Goal: Information Seeking & Learning: Learn about a topic

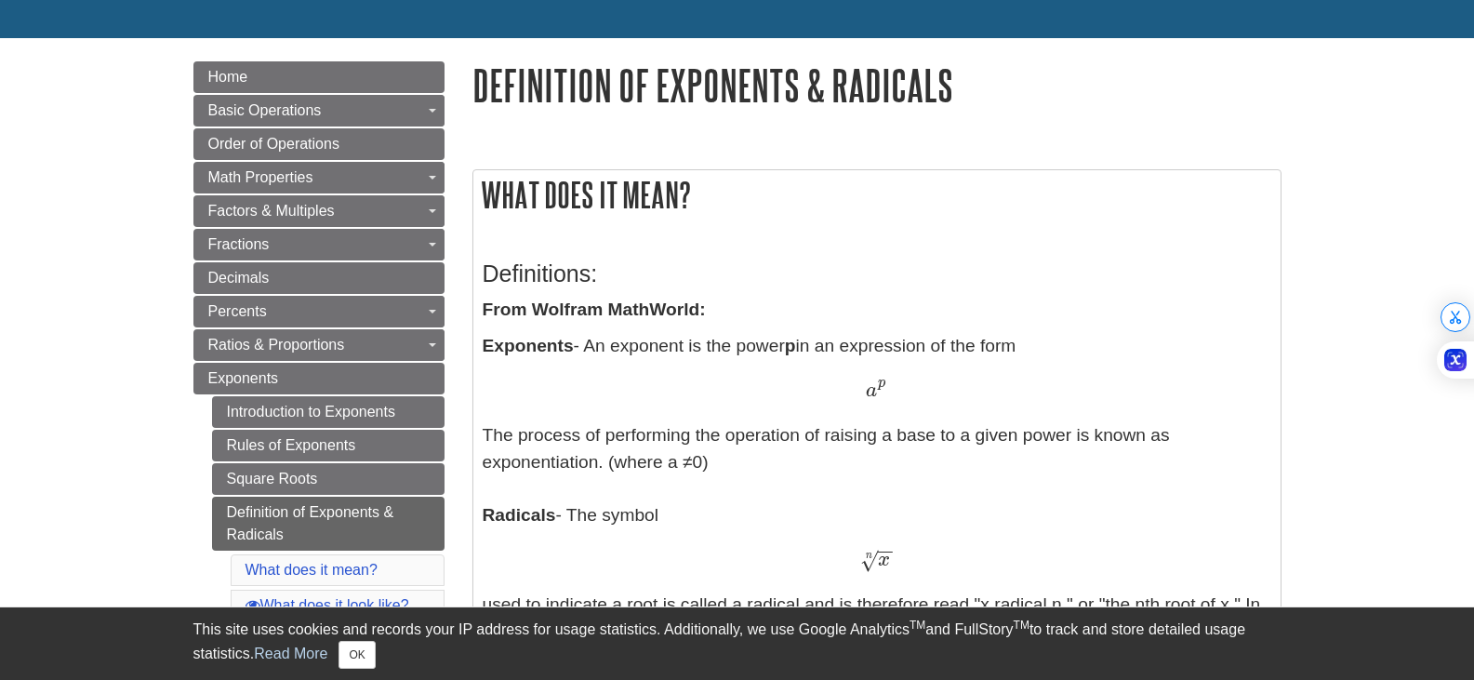
scroll to position [178, 0]
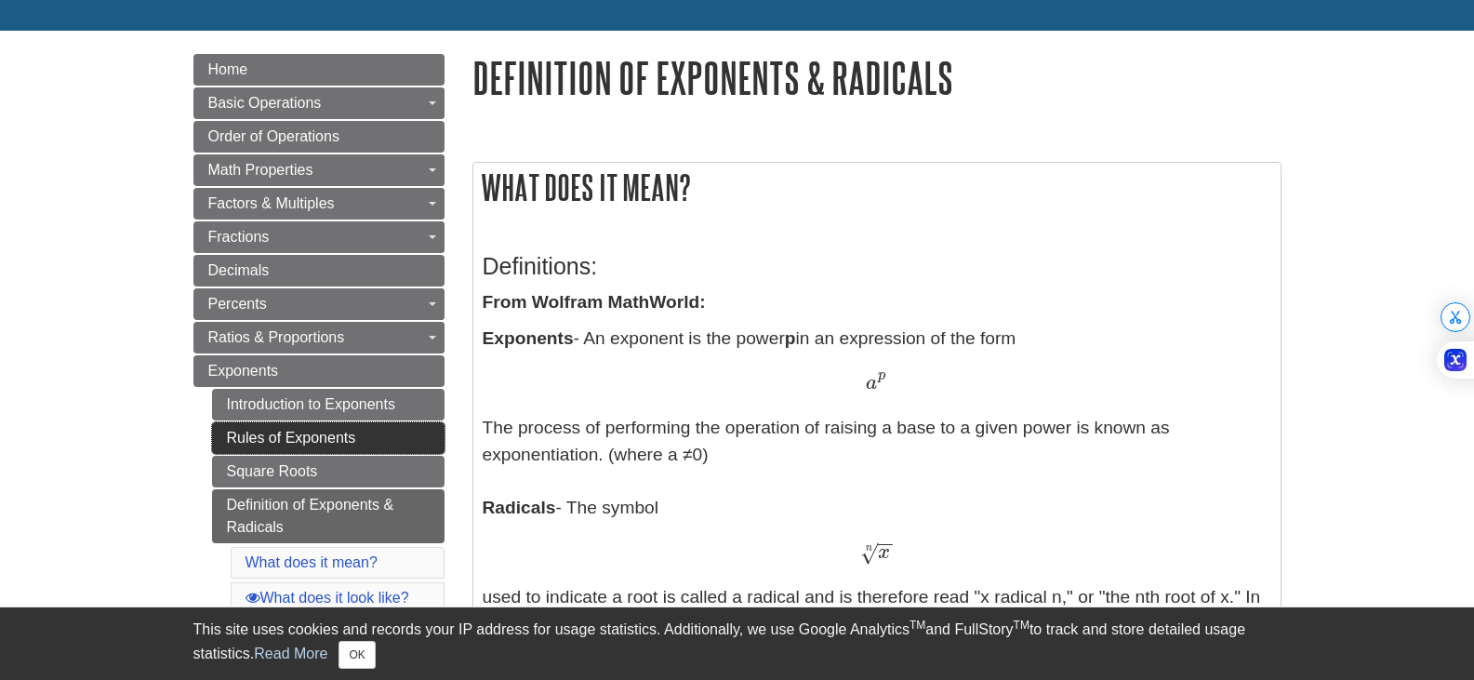
click at [405, 433] on link "Rules of Exponents" at bounding box center [328, 438] width 233 height 32
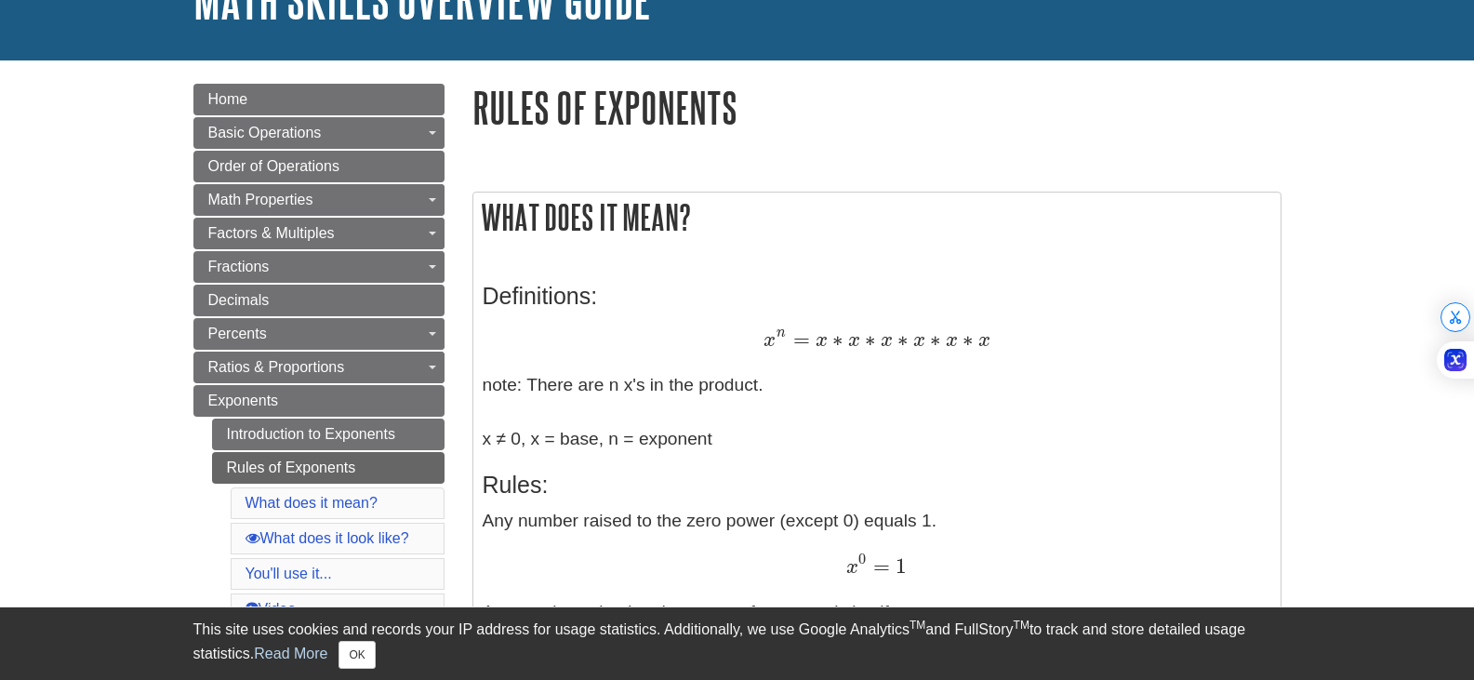
scroll to position [186, 0]
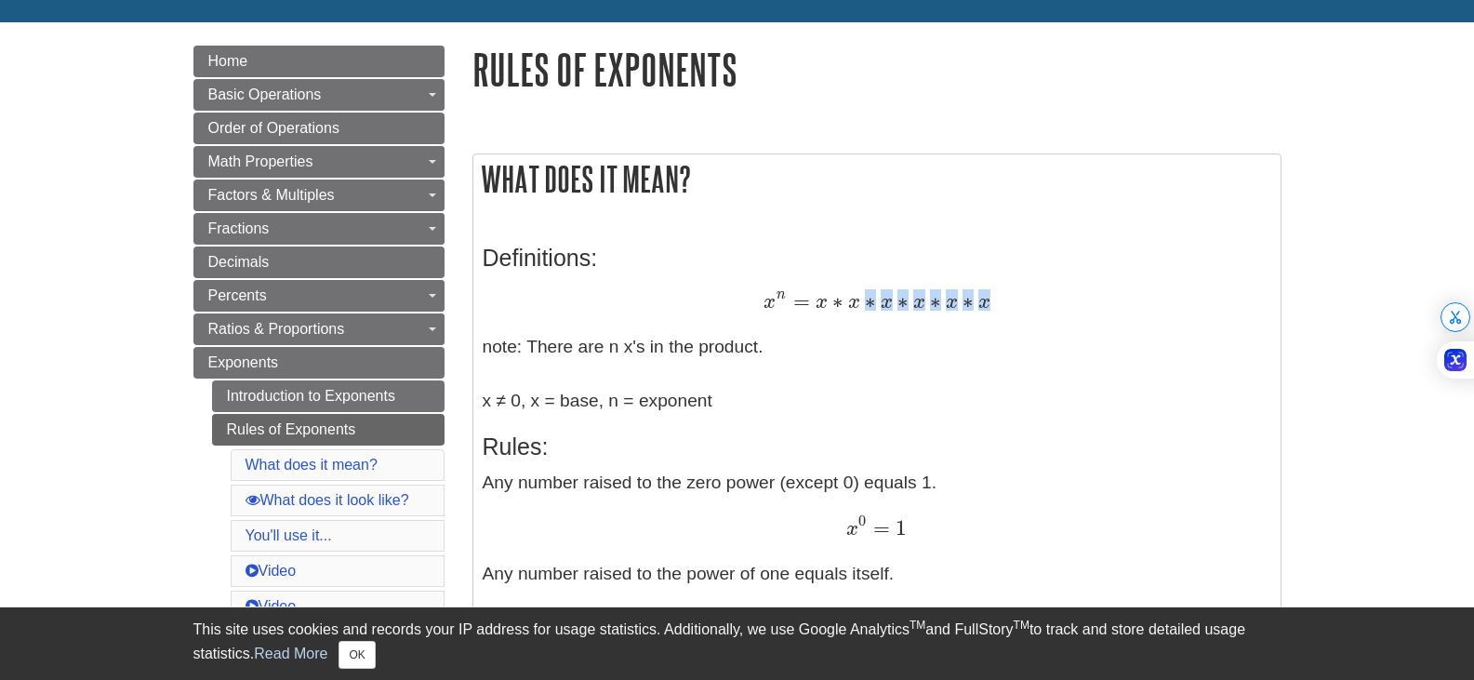
drag, startPoint x: 881, startPoint y: 303, endPoint x: 859, endPoint y: 301, distance: 21.5
click at [859, 301] on div "x n = x ∗ x ∗ x ∗ x ∗ x ∗ x x n = x ∗ x ∗ x ∗ x ∗ x ∗ x" at bounding box center [877, 302] width 789 height 27
click at [952, 358] on p "x n = x ∗ x ∗ x ∗ x ∗ x ∗ x x n = x ∗ x ∗ x ∗ x ∗ x ∗ x note: There are n x's i…" at bounding box center [877, 351] width 789 height 125
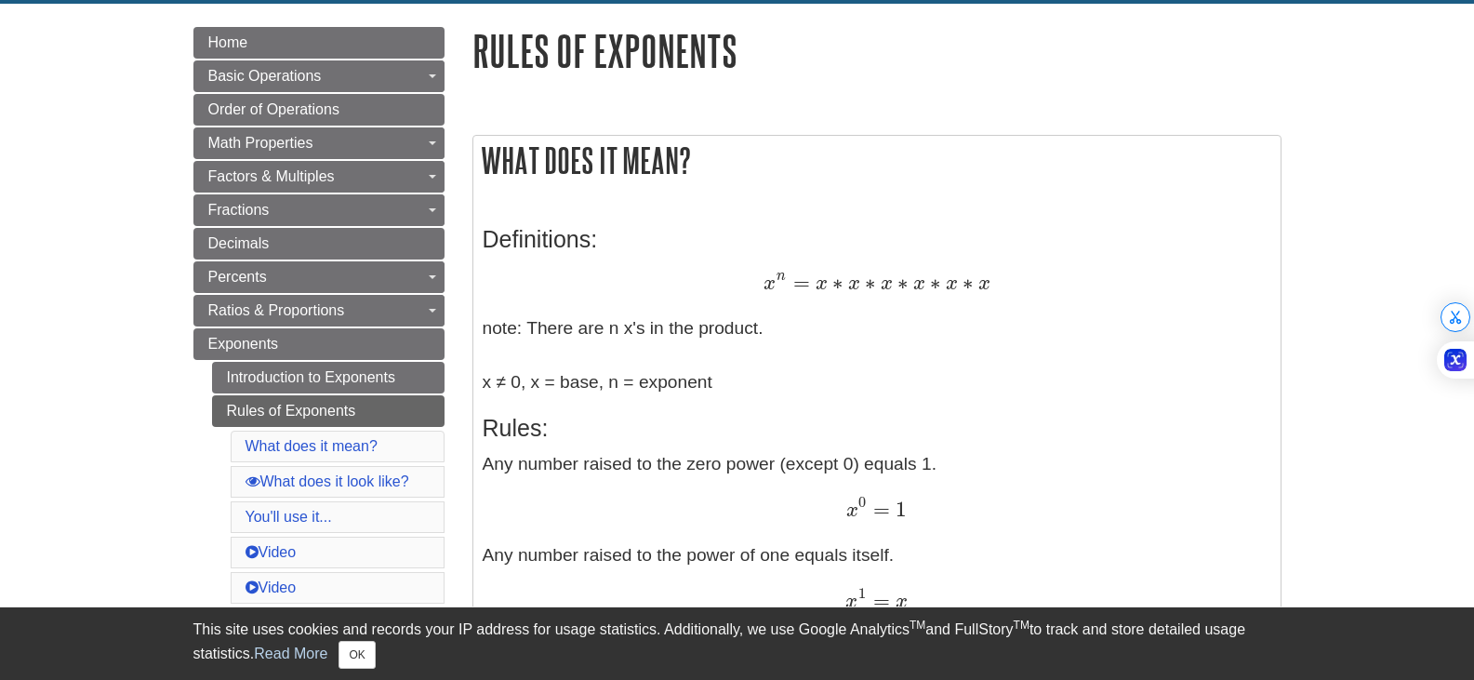
scroll to position [279, 0]
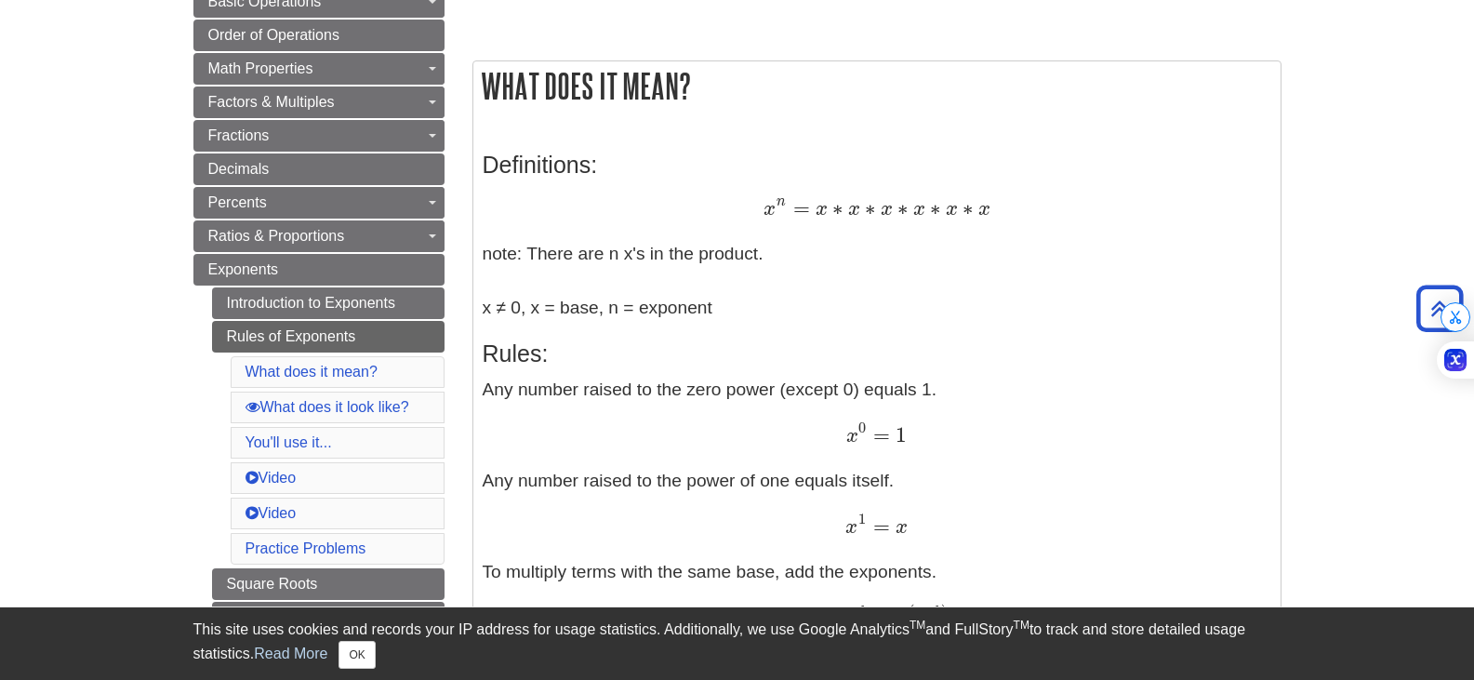
drag, startPoint x: 610, startPoint y: 247, endPoint x: 622, endPoint y: 248, distance: 12.1
click at [610, 248] on p "x n = x ∗ x ∗ x ∗ x ∗ x ∗ x x n = x ∗ x ∗ x ∗ x ∗ x ∗ x note: There are n x's i…" at bounding box center [877, 258] width 789 height 125
click at [792, 275] on p "x n = x ∗ x ∗ x ∗ x ∗ x ∗ x x n = x ∗ x ∗ x ∗ x ∗ x ∗ x note: There are n x's i…" at bounding box center [877, 258] width 789 height 125
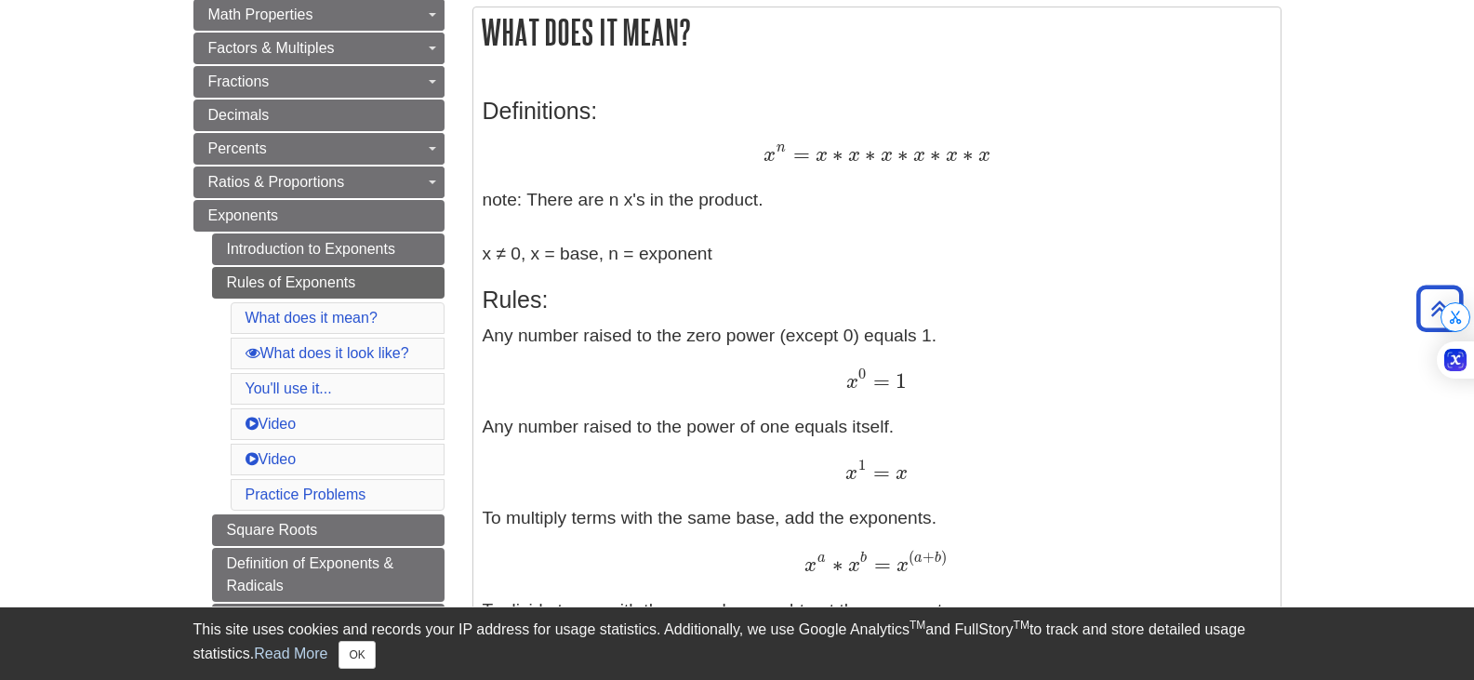
scroll to position [372, 0]
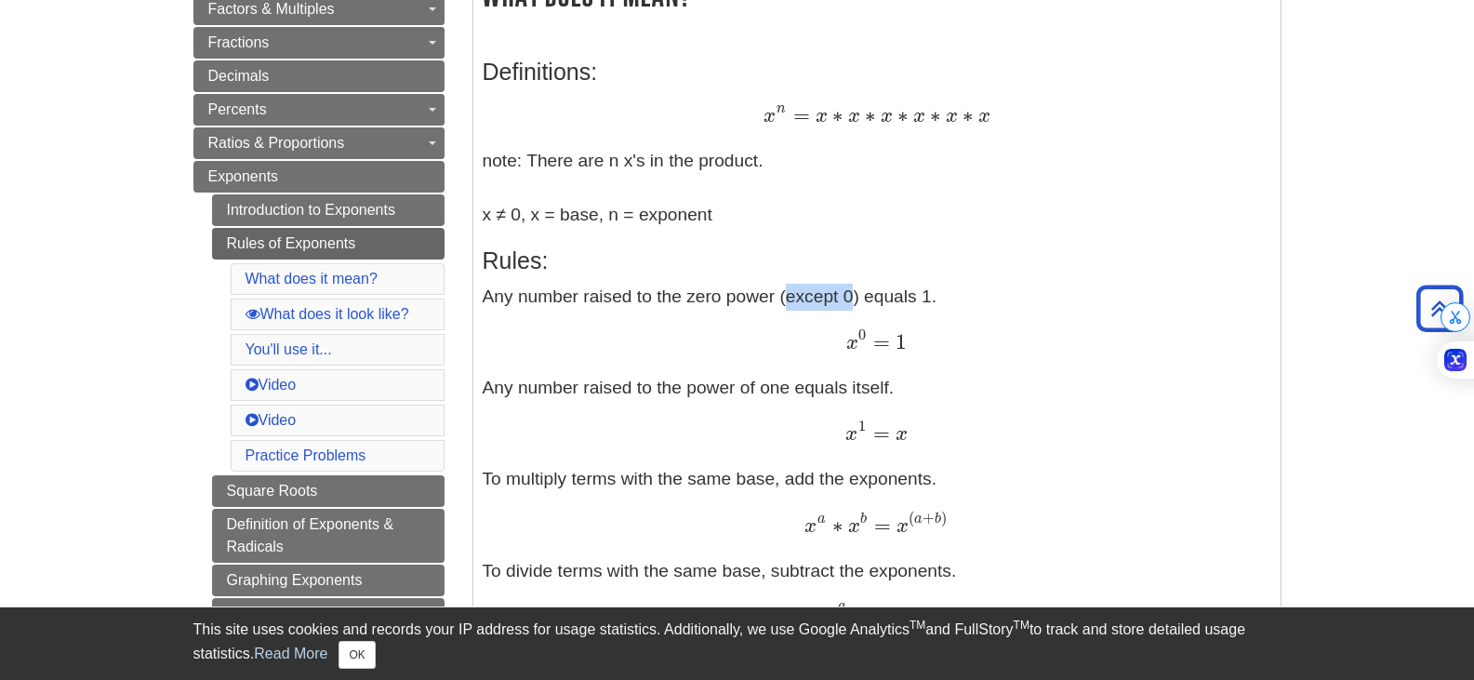
drag, startPoint x: 856, startPoint y: 292, endPoint x: 785, endPoint y: 292, distance: 70.7
click at [785, 292] on p "Any number raised to the zero power (except 0) equals 1. x 0 = 1 x 0 = 1 Any nu…" at bounding box center [877, 657] width 789 height 747
click at [927, 308] on p "Any number raised to the zero power (except 0) equals 1. x 0 = 1 x 0 = 1 Any nu…" at bounding box center [877, 657] width 789 height 747
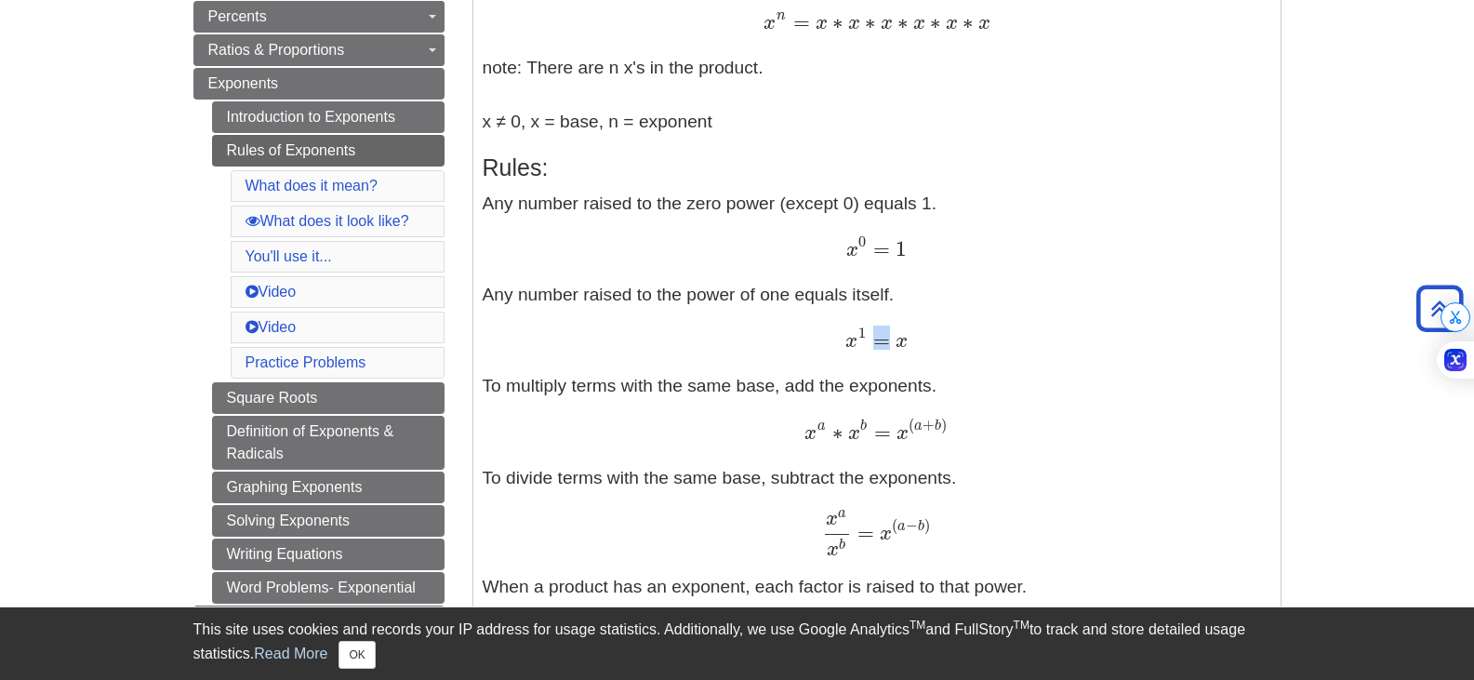
drag, startPoint x: 875, startPoint y: 339, endPoint x: 958, endPoint y: 344, distance: 82.9
click at [908, 344] on div "x 1 = x x 1 = x" at bounding box center [877, 340] width 789 height 29
click at [1121, 365] on p "Any number raised to the zero power (except 0) equals 1. x 0 = 1 x 0 = 1 Any nu…" at bounding box center [877, 564] width 789 height 747
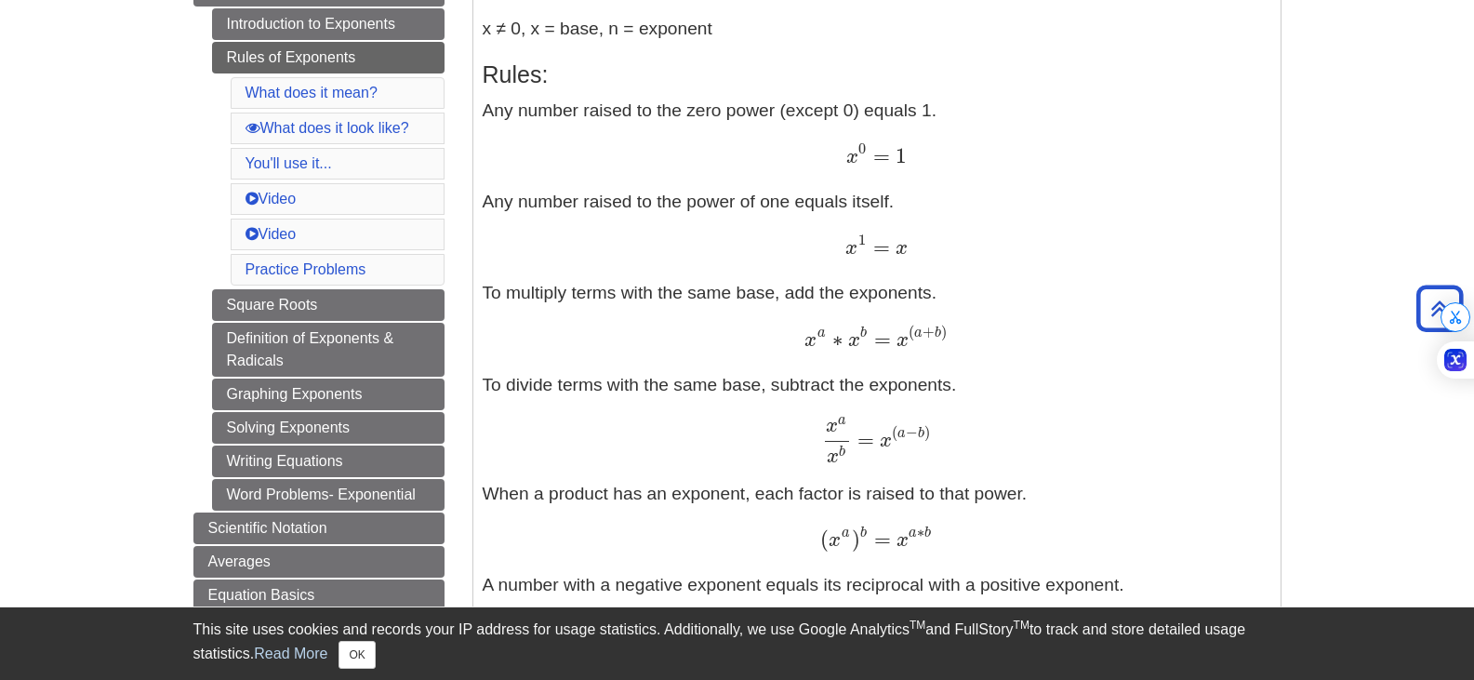
click at [855, 339] on span "x" at bounding box center [854, 340] width 12 height 20
click at [977, 339] on div "x a ∗ x b = x ( a + b ) x a ∗ x b = x ( a + b )" at bounding box center [877, 340] width 789 height 30
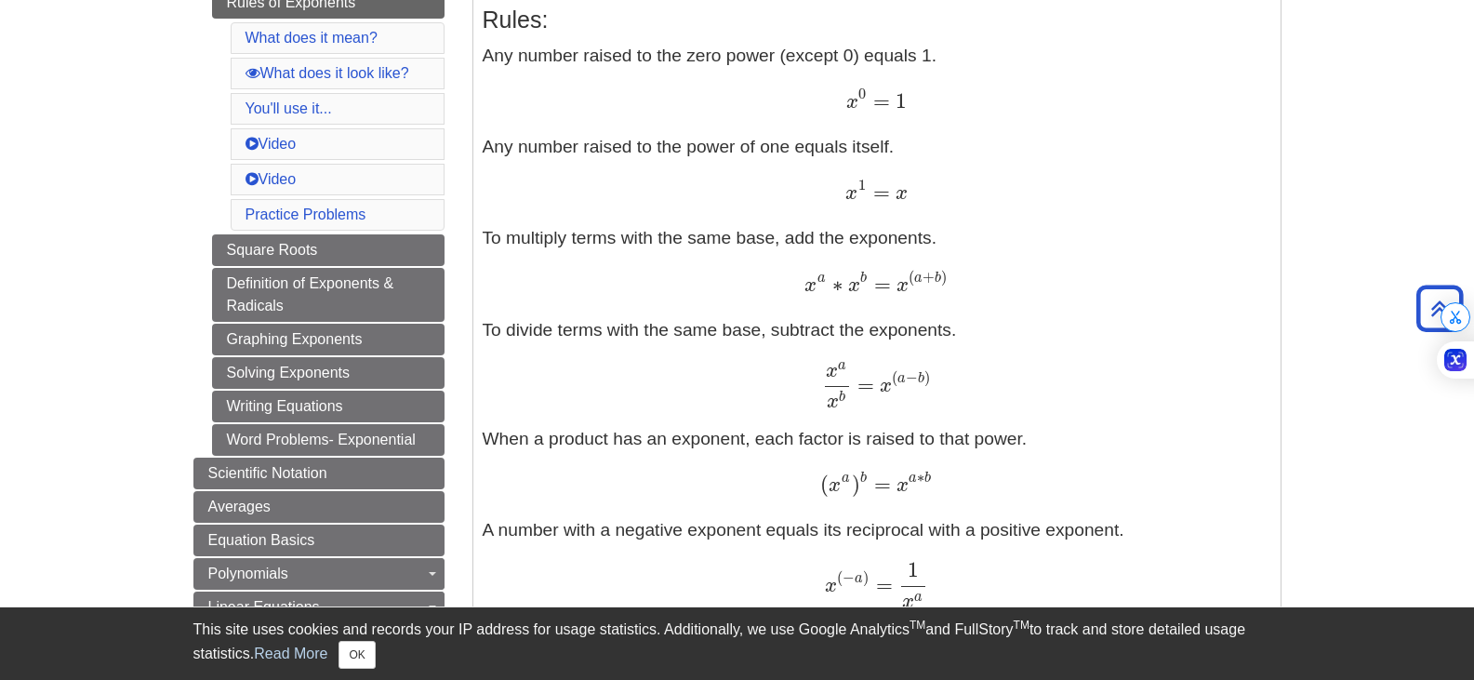
scroll to position [651, 0]
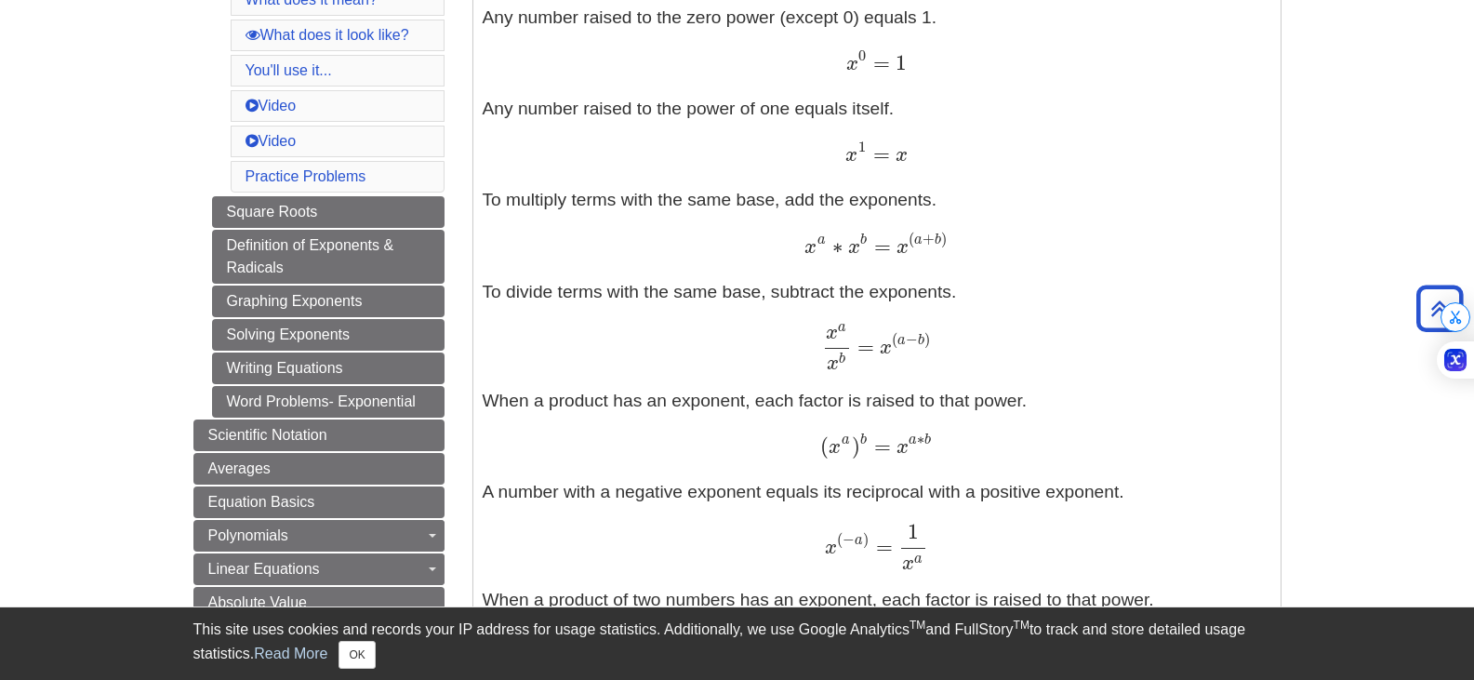
click at [938, 364] on div "x a x b = x ( a − b ) x a x b = x ( a − b )" at bounding box center [877, 347] width 789 height 47
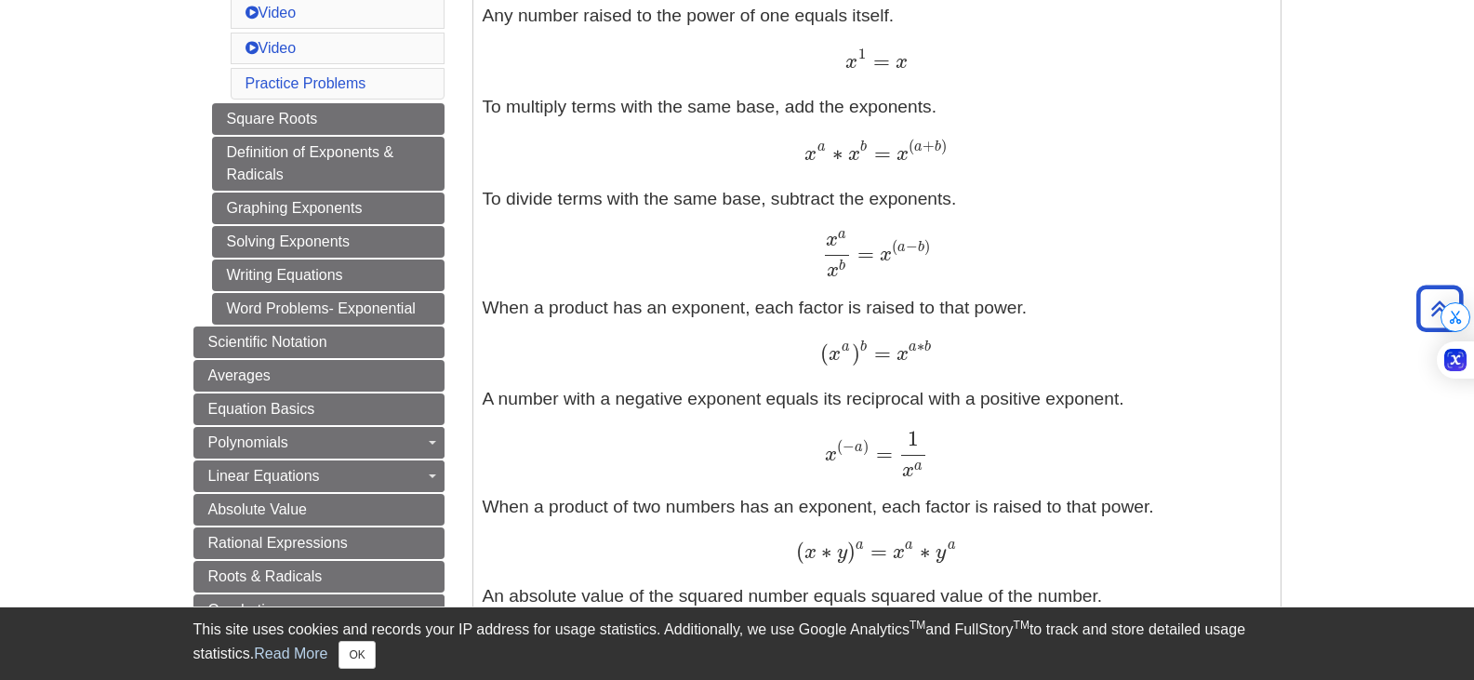
scroll to position [837, 0]
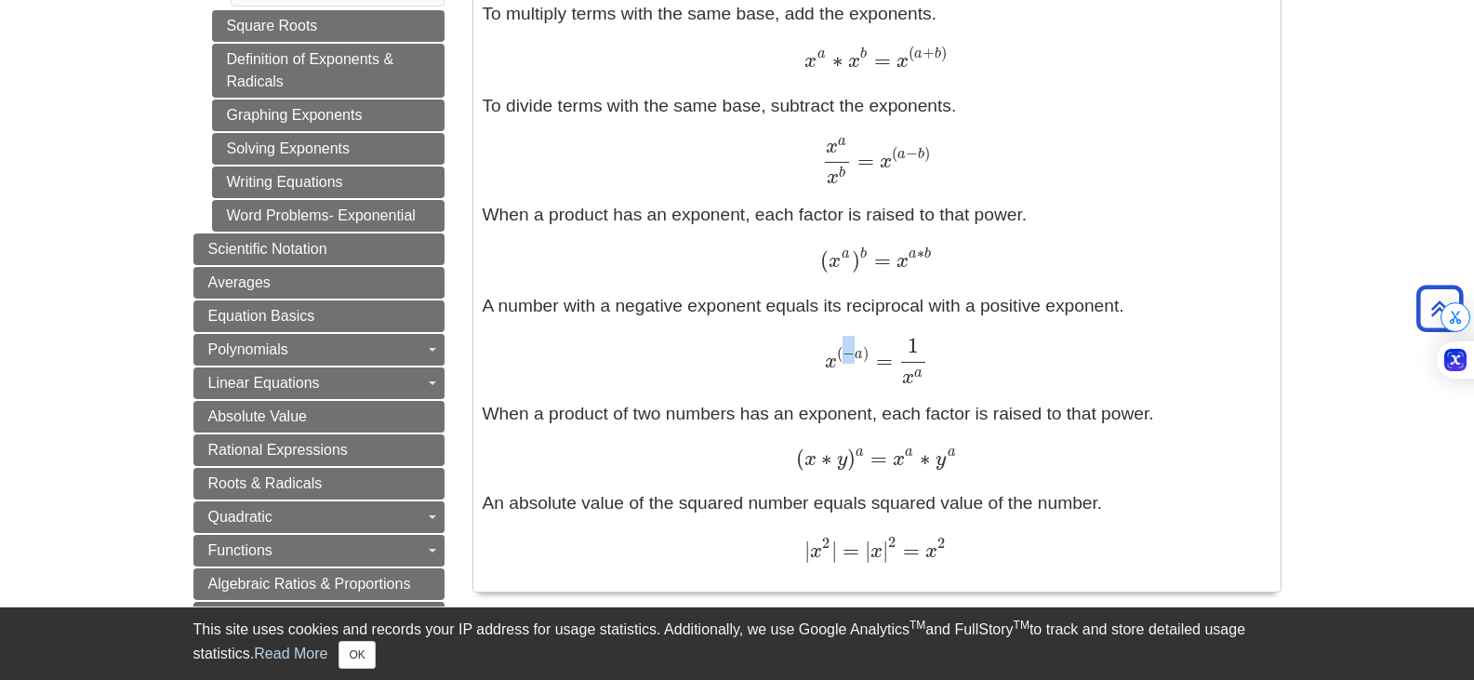
drag, startPoint x: 859, startPoint y: 356, endPoint x: 845, endPoint y: 353, distance: 13.3
click at [845, 353] on span "( − a )" at bounding box center [853, 351] width 32 height 24
click at [726, 282] on p "Any number raised to the zero power (except 0) equals 1. x 0 = 1 x 0 = 1 Any nu…" at bounding box center [877, 192] width 789 height 747
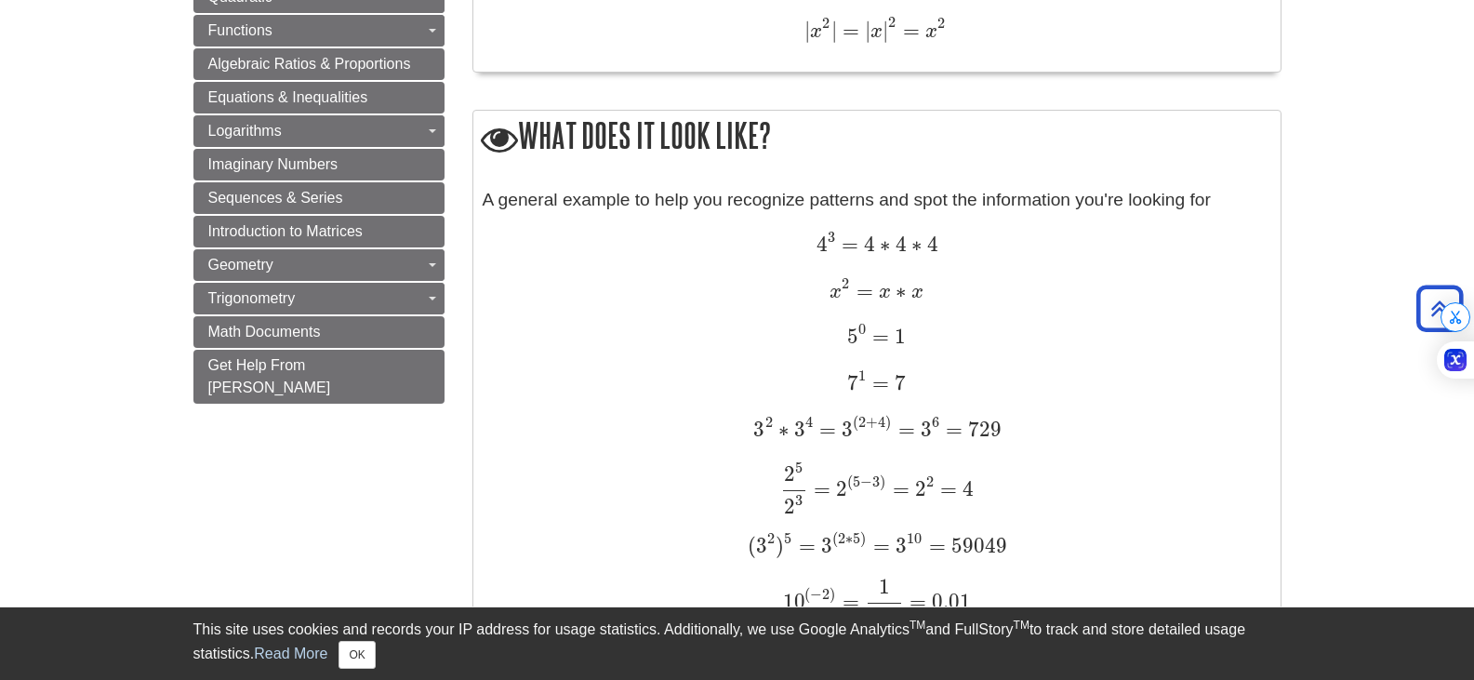
scroll to position [1395, 0]
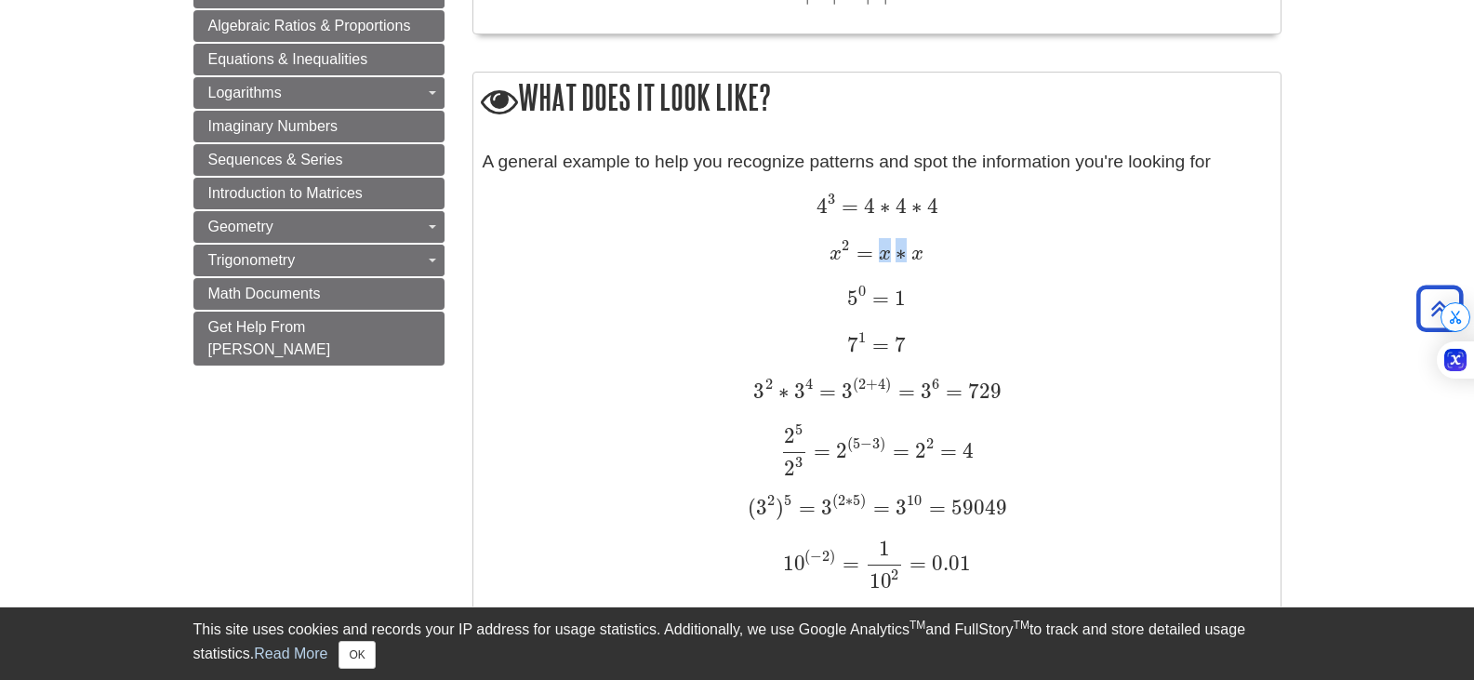
drag, startPoint x: 881, startPoint y: 260, endPoint x: 954, endPoint y: 252, distance: 74.0
click at [928, 254] on div "x 2 = x ∗ x x 2 = x ∗ x" at bounding box center [877, 253] width 789 height 29
click at [1166, 269] on p "4 3 = 4 ∗ 4 ∗ 4 4 3 = 4 ∗ 4 ∗ 4 x 2 = x ∗ x x 2 = x ∗ x 5 0 = 1 5 0 = 1 7 1 = 7…" at bounding box center [877, 556] width 789 height 726
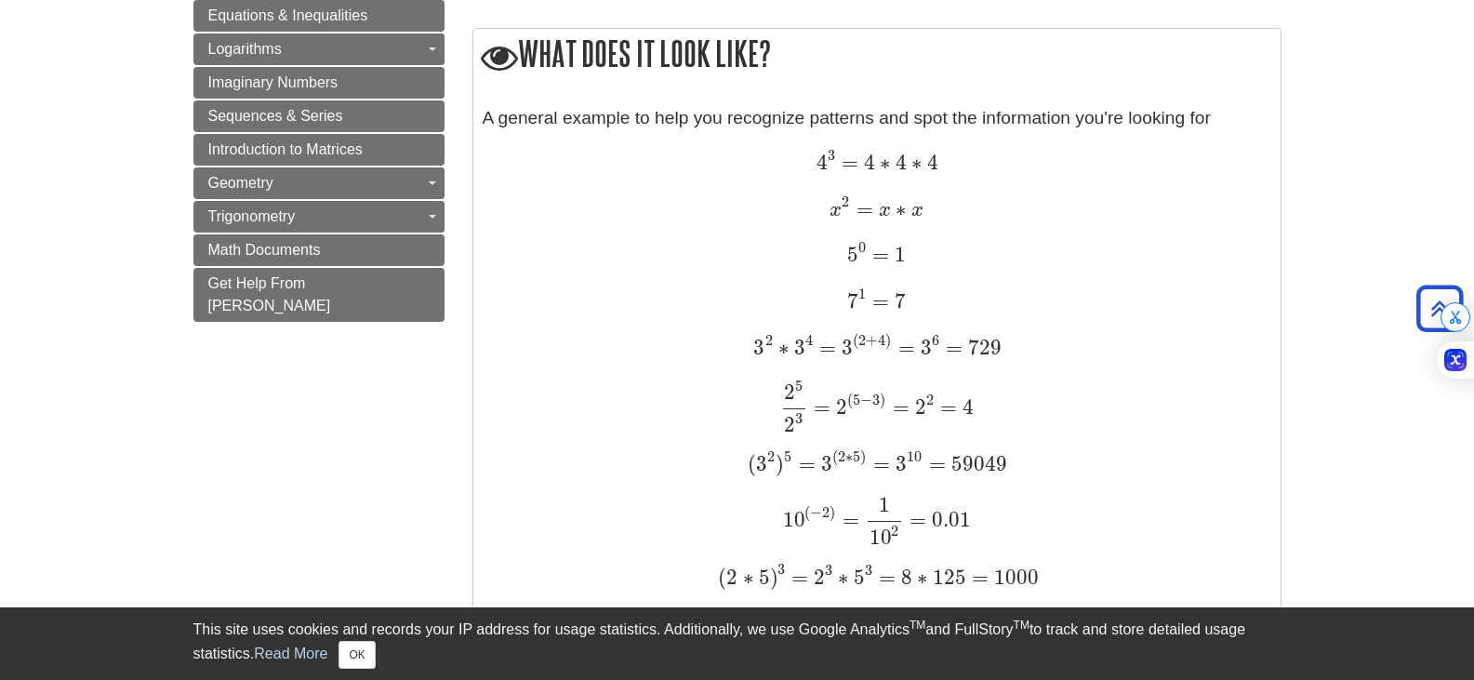
scroll to position [1488, 0]
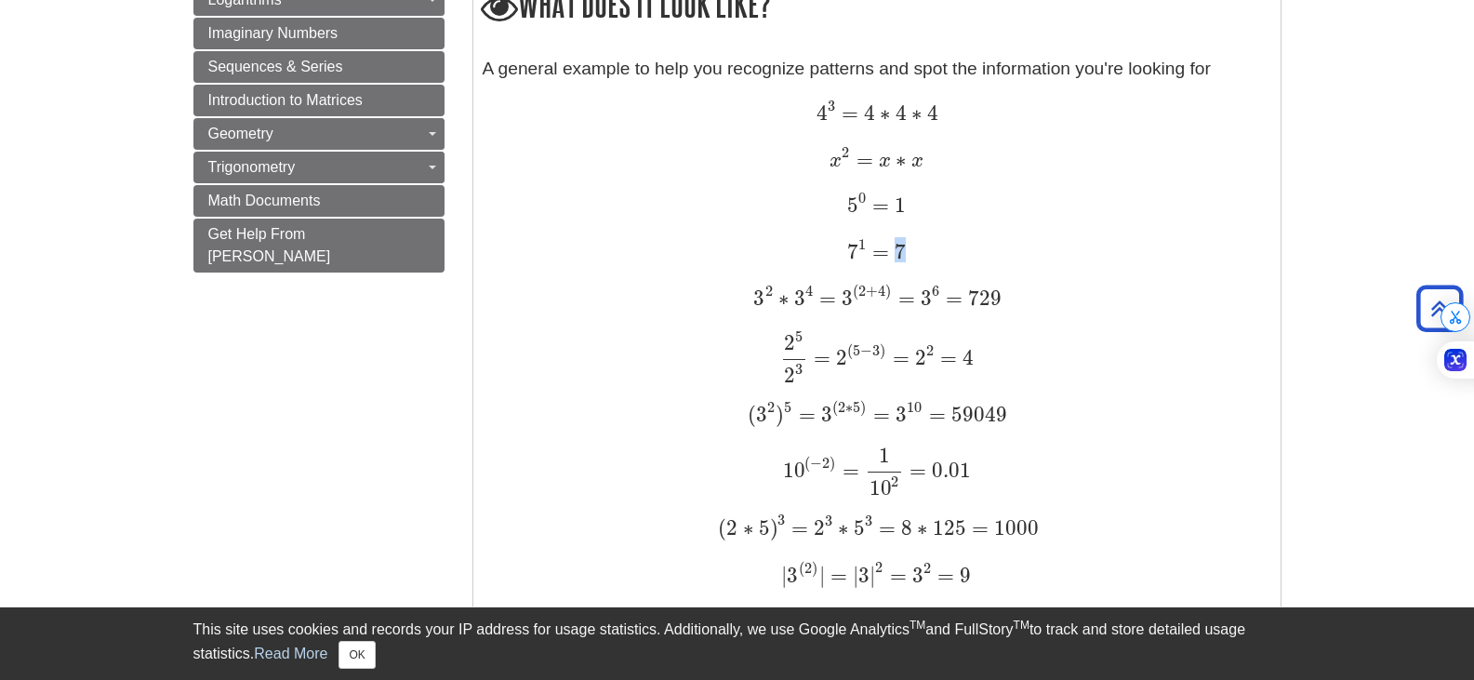
drag, startPoint x: 895, startPoint y: 246, endPoint x: 1023, endPoint y: 255, distance: 128.6
click at [912, 246] on div "7 1 = 7 7 1 = 7" at bounding box center [877, 252] width 789 height 28
click at [1148, 271] on p "4 3 = 4 ∗ 4 ∗ 4 4 3 = 4 ∗ 4 ∗ 4 x 2 = x ∗ x x 2 = x ∗ x 5 0 = 1 5 0 = 1 7 1 = 7…" at bounding box center [877, 463] width 789 height 726
click at [1092, 362] on div "2 5 2 3 = 2 ( 5 − 3 ) = 2 2 = 4 2 5 2 3 = 2 ( 5 − 3 ) = 2 2 = 4" at bounding box center [877, 356] width 789 height 52
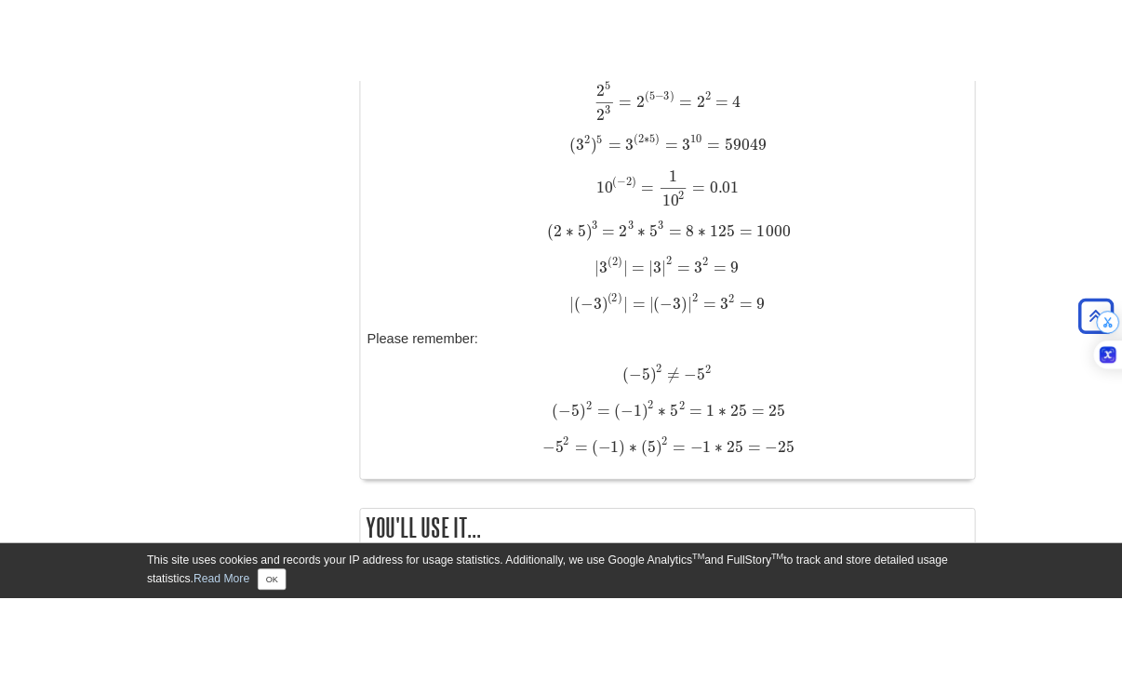
scroll to position [1823, 0]
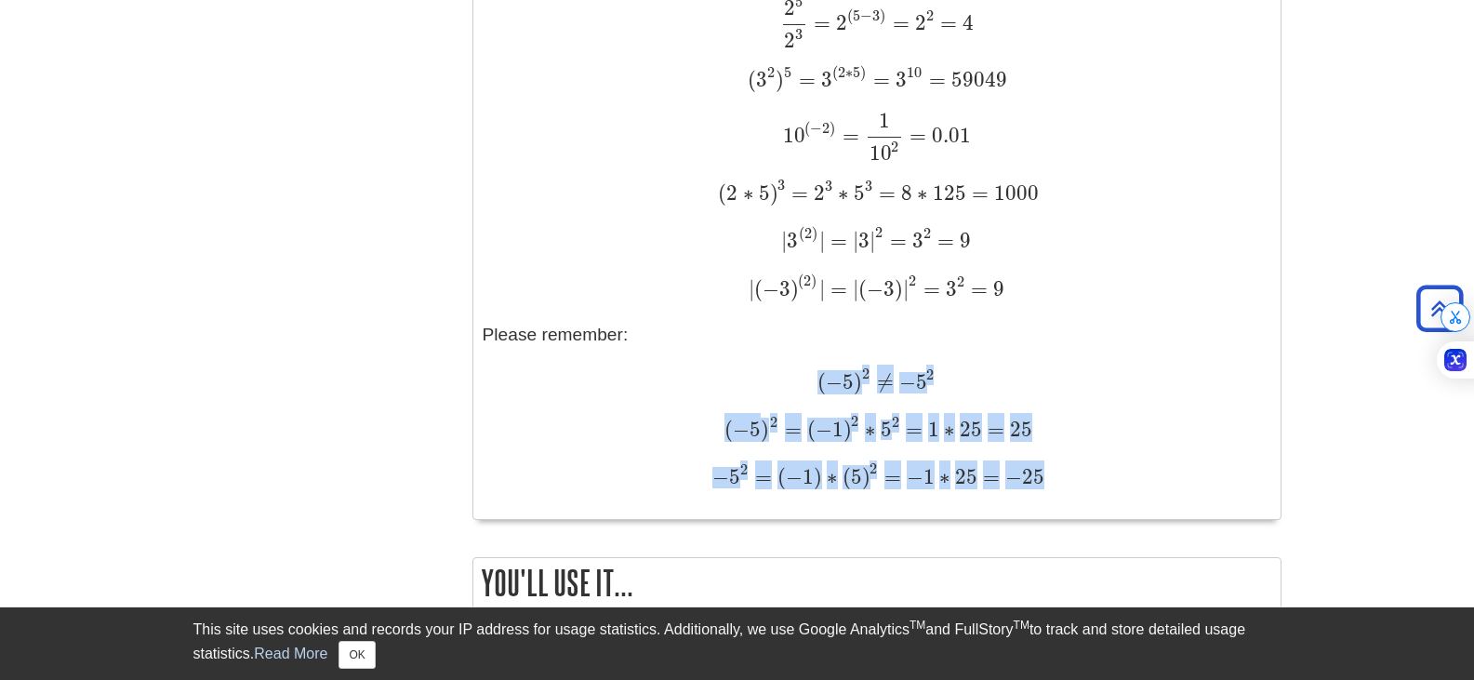
drag, startPoint x: 814, startPoint y: 368, endPoint x: 1058, endPoint y: 486, distance: 271.3
click at [1058, 486] on p "4 3 = 4 ∗ 4 ∗ 4 4 3 = 4 ∗ 4 ∗ 4 x 2 = x ∗ x x 2 = x ∗ x 5 0 = 1 5 0 = 1 7 1 = 7…" at bounding box center [877, 129] width 789 height 726
click at [828, 517] on button "Solve" at bounding box center [813, 513] width 65 height 20
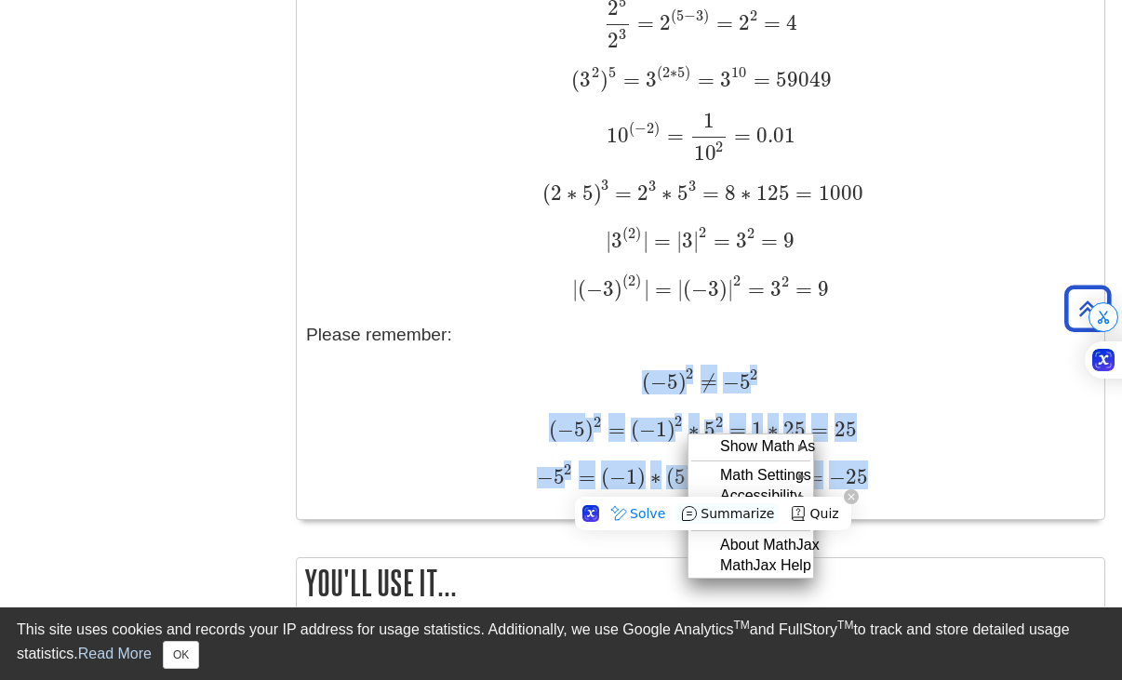
click at [681, 517] on icon "button" at bounding box center [689, 513] width 19 height 19
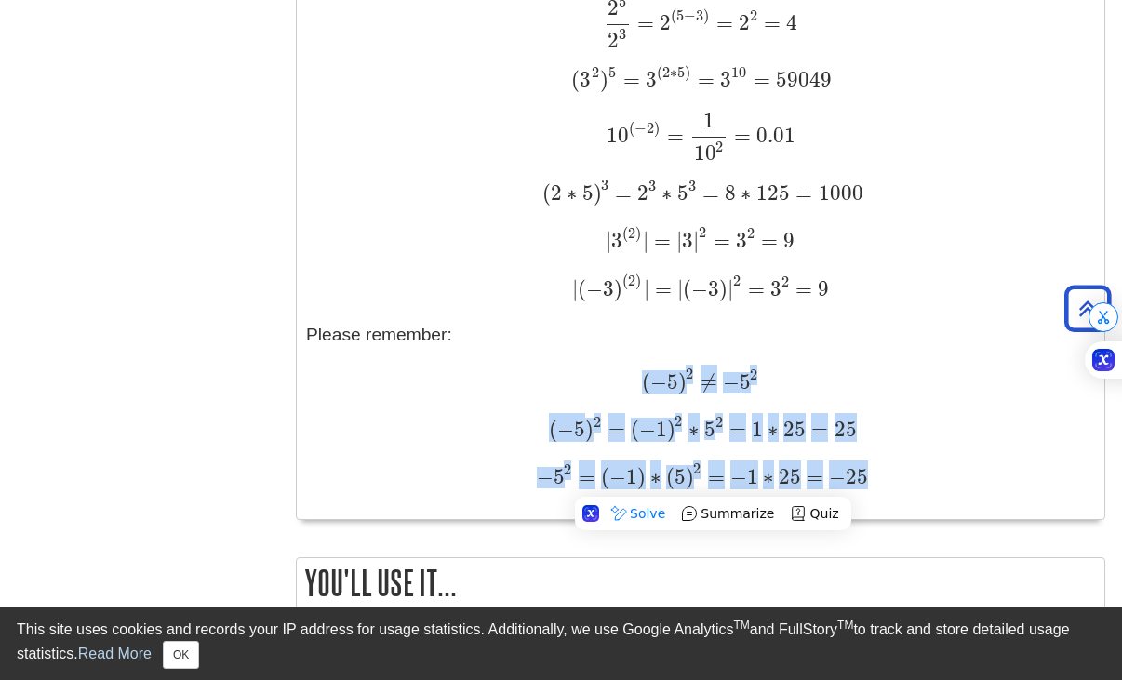
click at [992, 404] on p "4 3 = 4 ∗ 4 ∗ 4 4 3 = 4 ∗ 4 ∗ 4 x 2 = x ∗ x x 2 = x ∗ x 5 0 = 1 5 0 = 1 7 1 = 7…" at bounding box center [700, 129] width 789 height 726
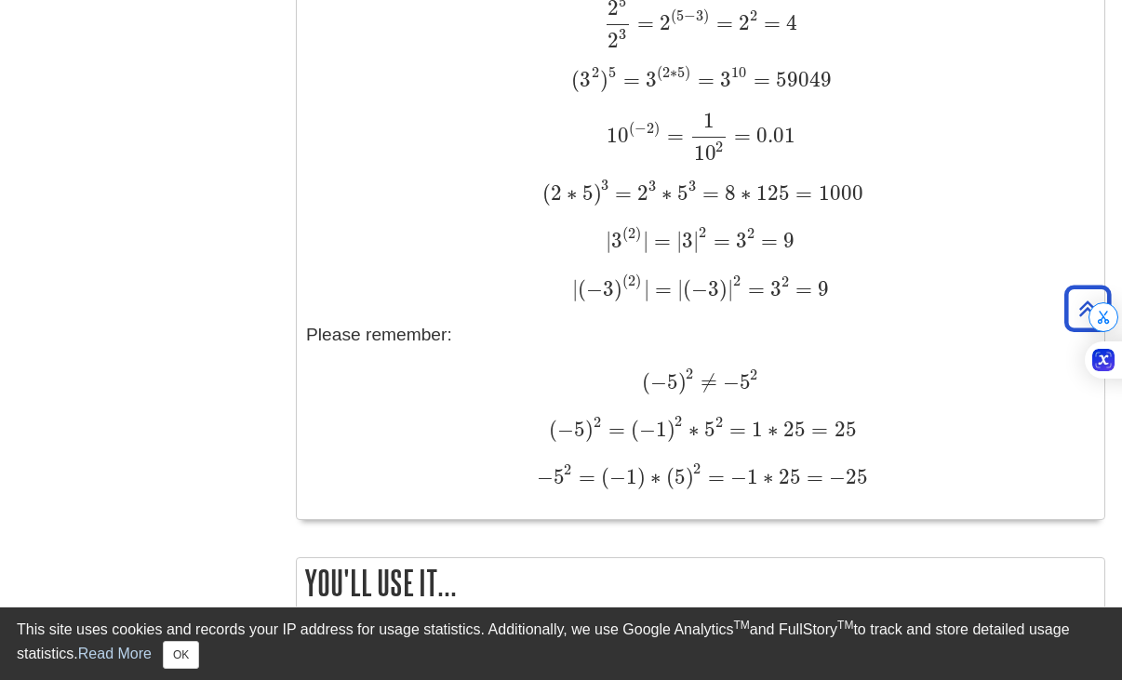
scroll to position [1916, 0]
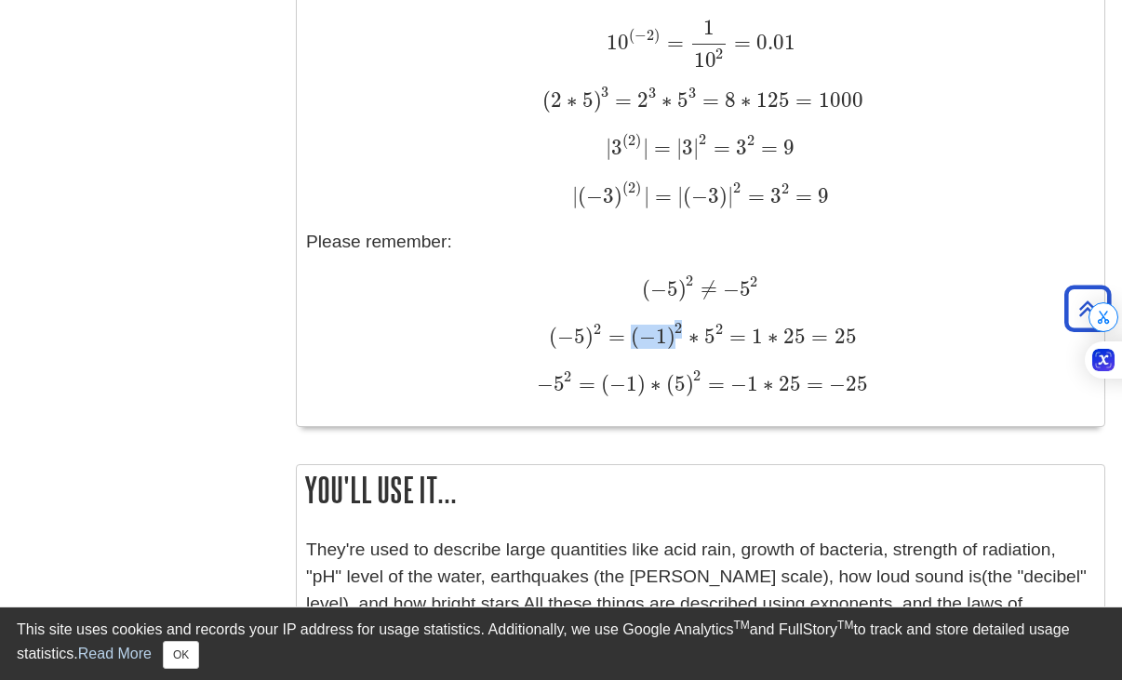
drag, startPoint x: 681, startPoint y: 332, endPoint x: 632, endPoint y: 328, distance: 49.4
click at [632, 343] on span "( − 1 ) 2" at bounding box center [657, 343] width 53 height 0
click at [576, 350] on div "( − 5 ) 2 = ( − 1 ) 2 ∗ 5 2 = 1 ∗ 25 = 25 ( − 5 ) 2 = ( − 1 ) 2 ∗ 5 2 = 1 ∗ 25 …" at bounding box center [700, 336] width 789 height 30
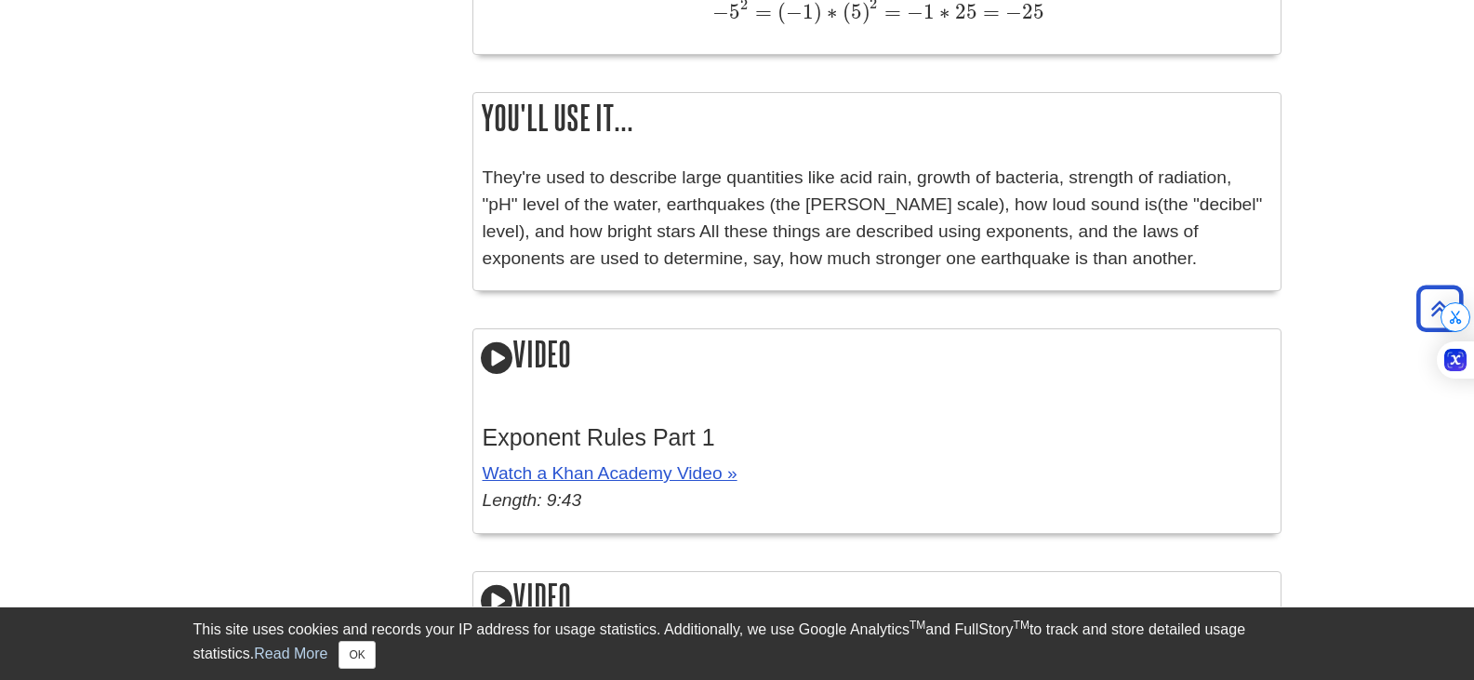
scroll to position [2195, 0]
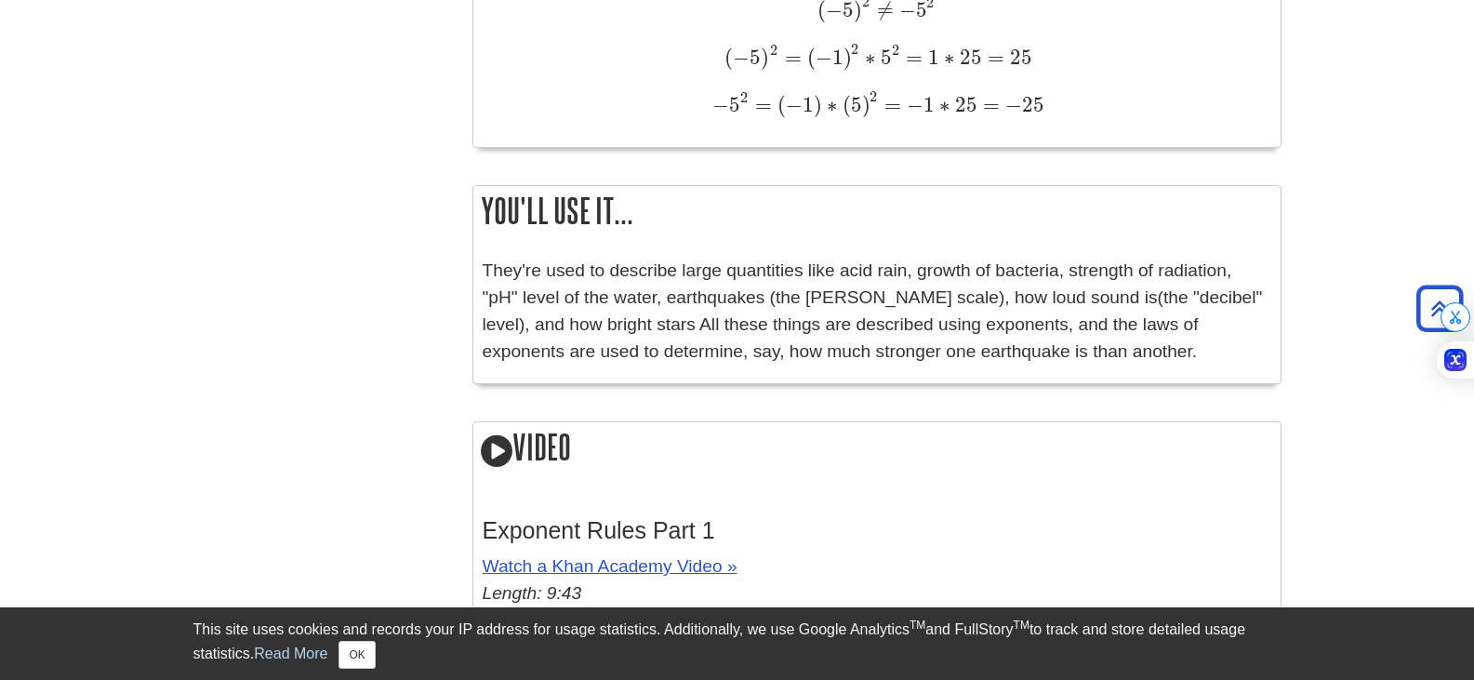
click at [666, 576] on p "Watch a Khan Academy Video » Length: 9:43" at bounding box center [877, 580] width 789 height 54
click at [663, 565] on link "Watch a Khan Academy Video »" at bounding box center [610, 566] width 255 height 20
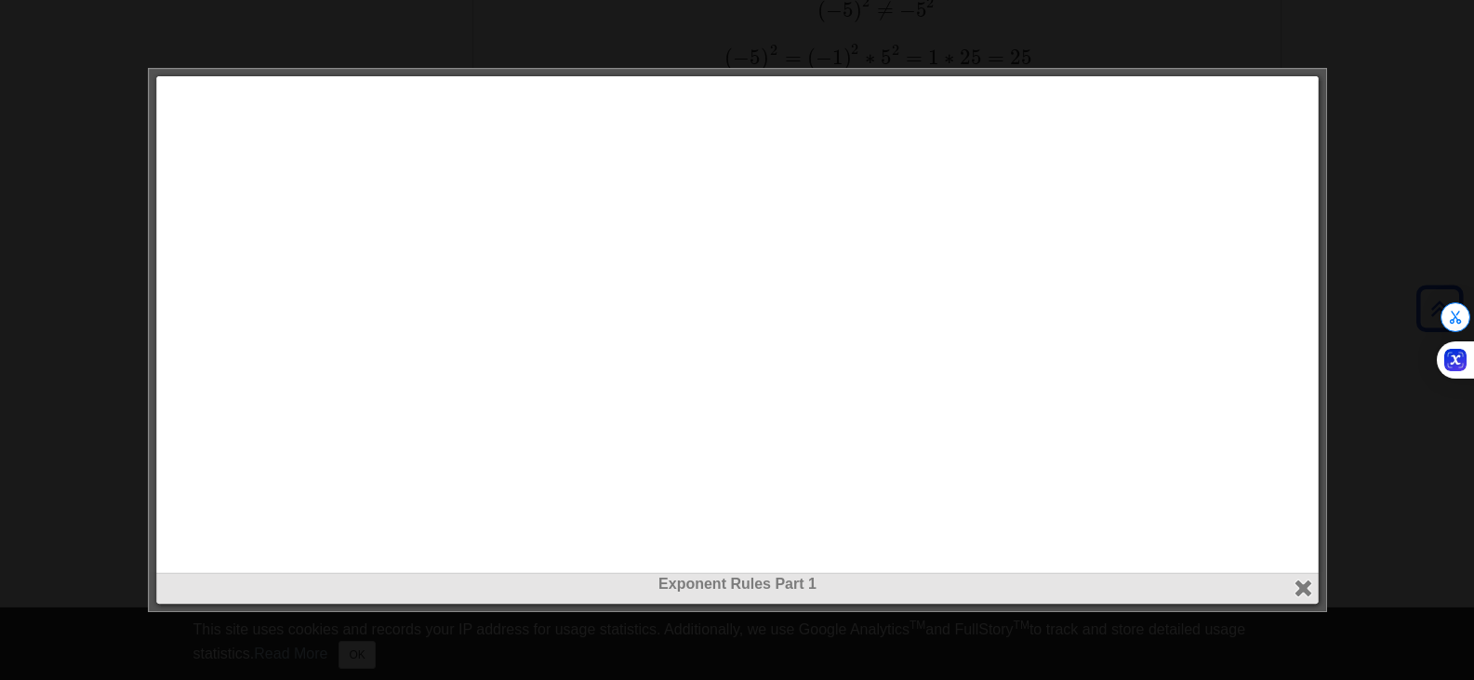
click at [145, 55] on div at bounding box center [737, 340] width 1474 height 680
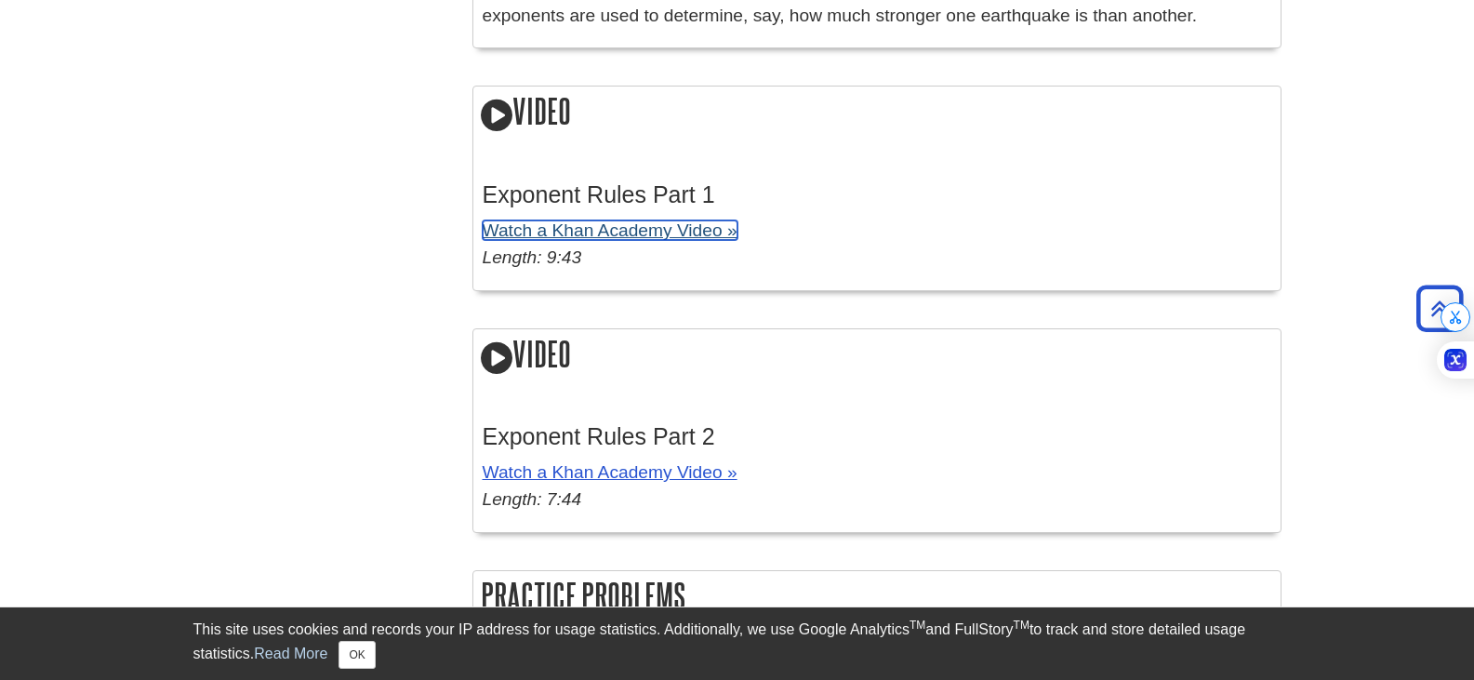
scroll to position [2567, 0]
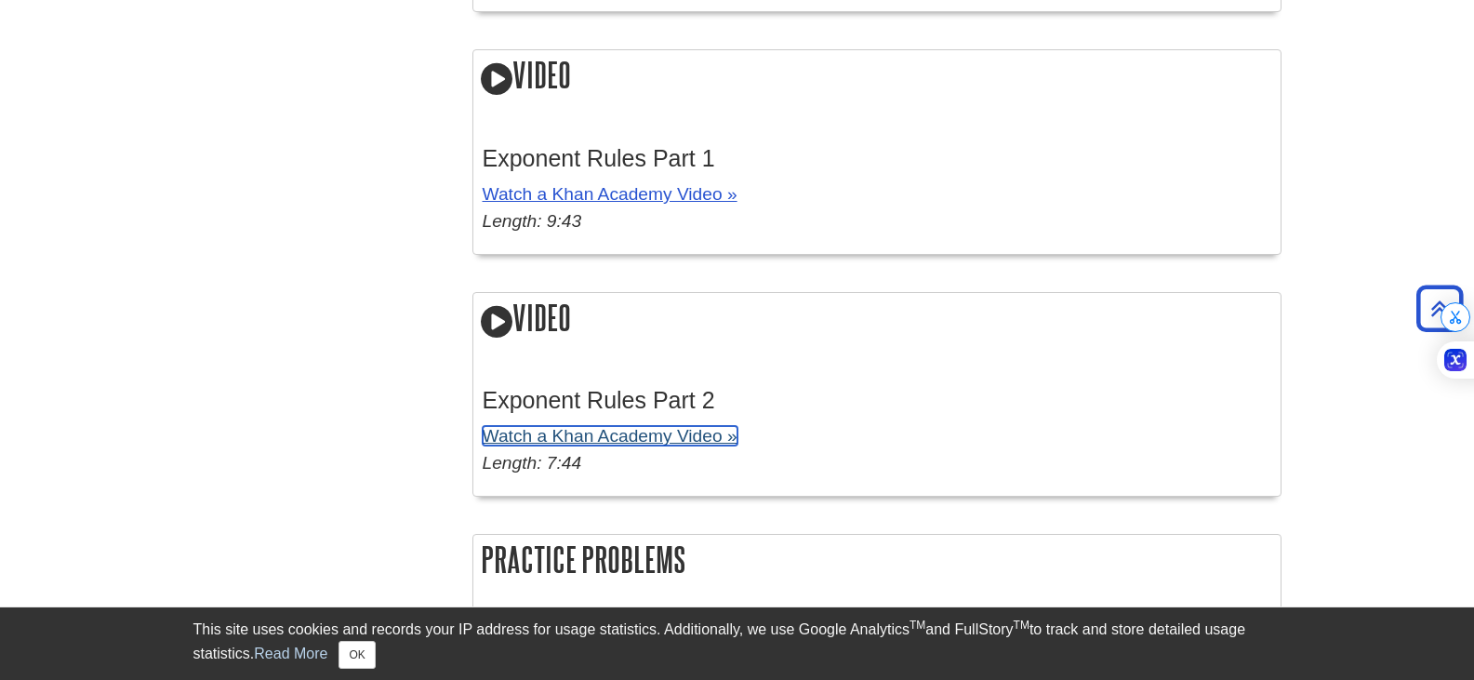
click at [643, 438] on link "Watch a Khan Academy Video »" at bounding box center [610, 436] width 255 height 20
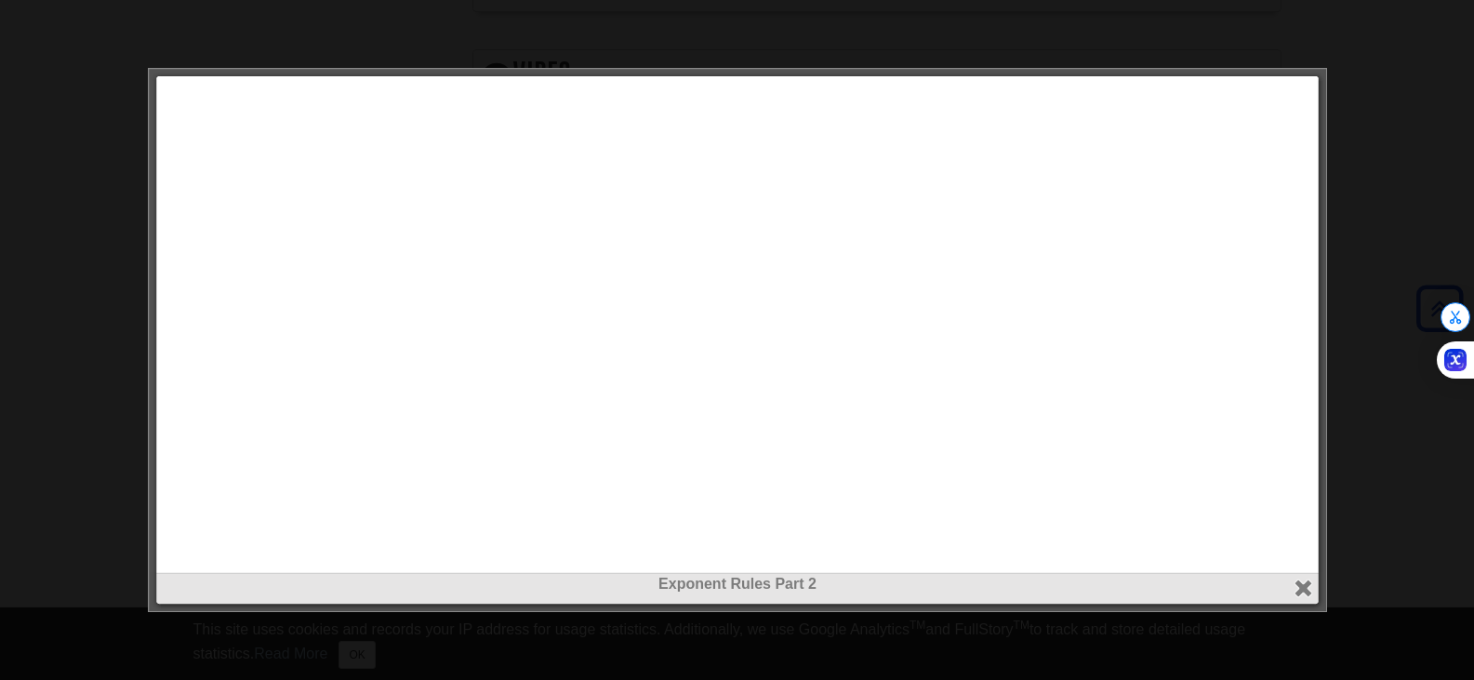
click at [1008, 60] on div at bounding box center [737, 340] width 1474 height 680
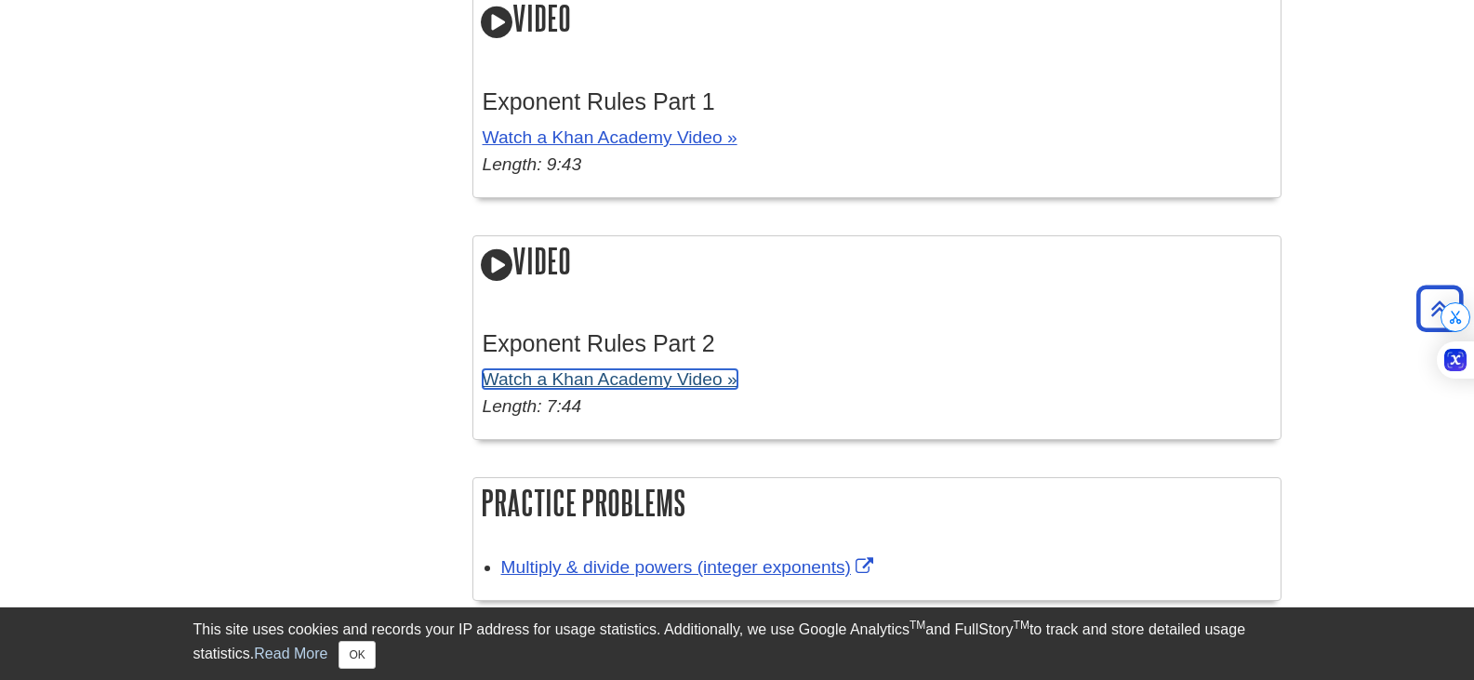
scroll to position [2660, 0]
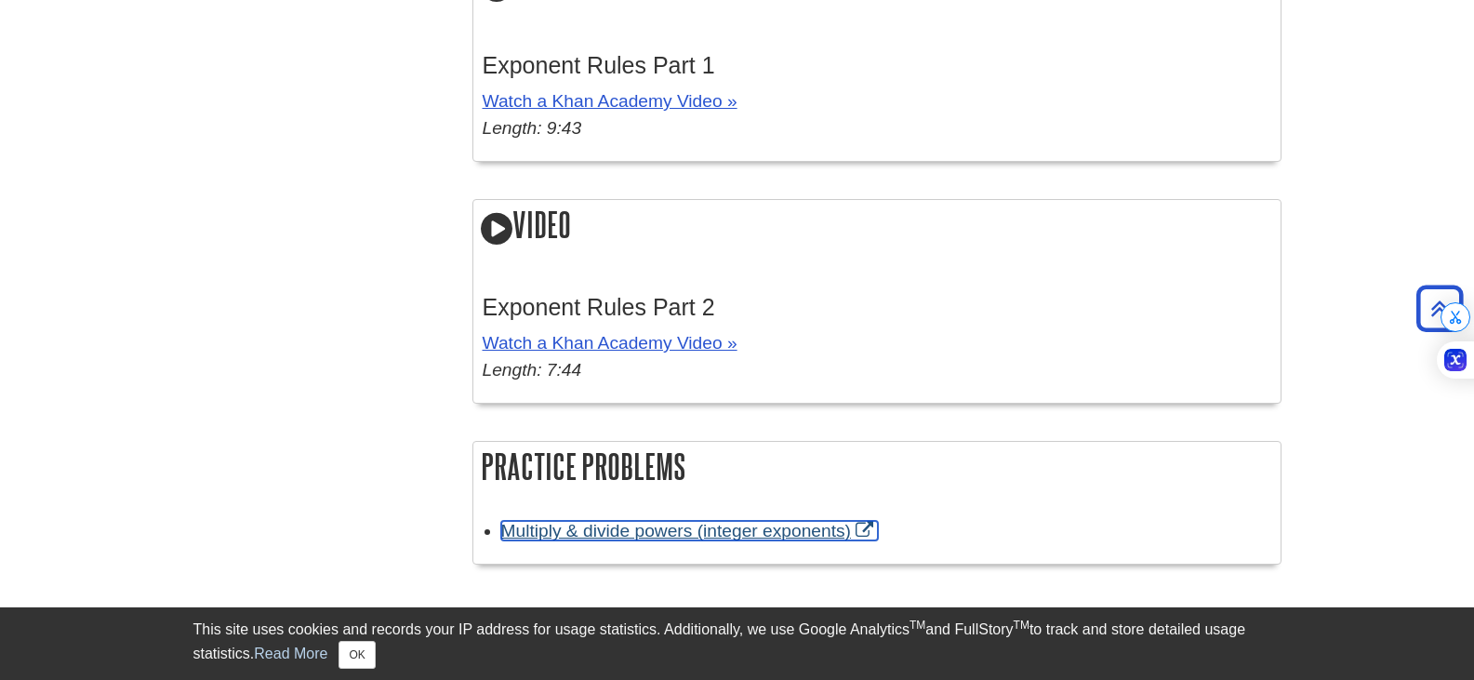
click at [809, 532] on link "Multiply & divide powers (integer exponents)" at bounding box center [689, 531] width 377 height 20
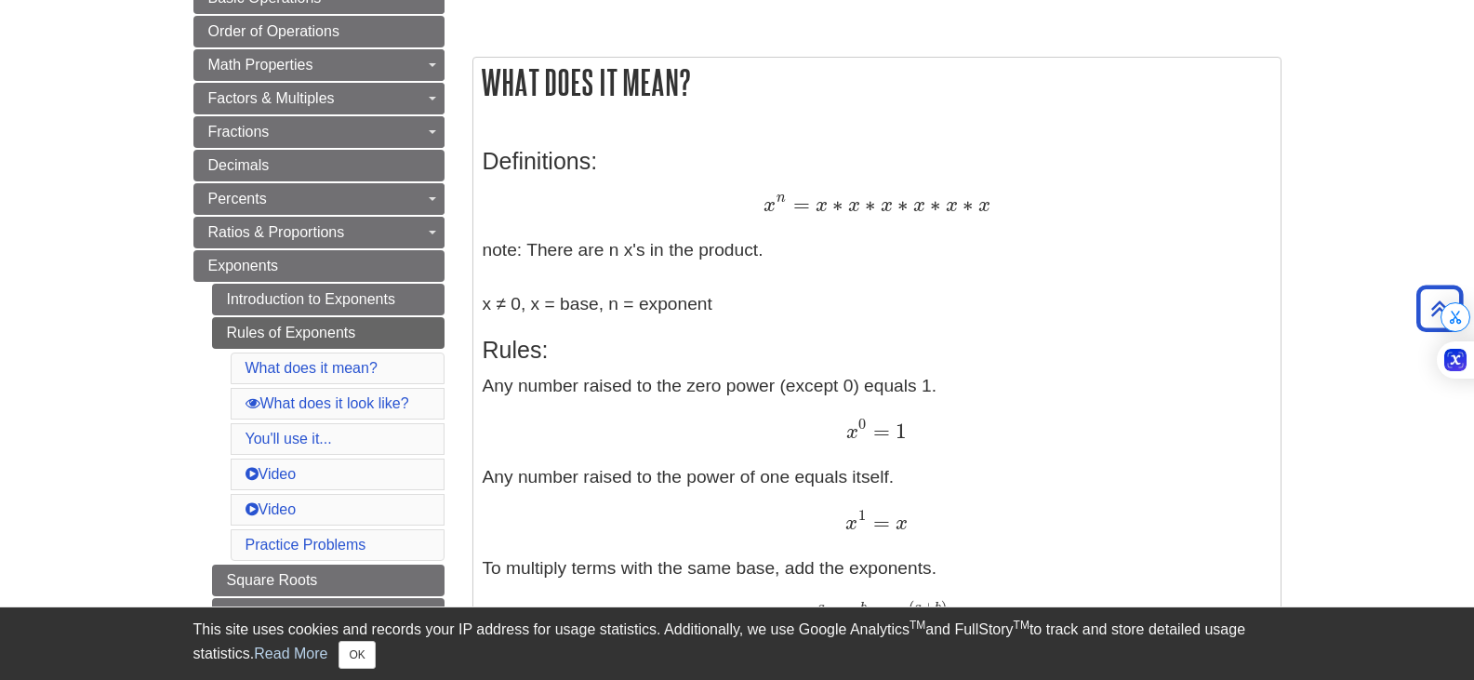
scroll to position [266, 0]
